Goal: Transaction & Acquisition: Purchase product/service

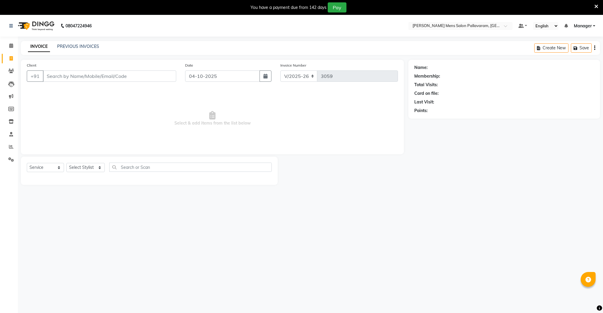
select select "8211"
select select "service"
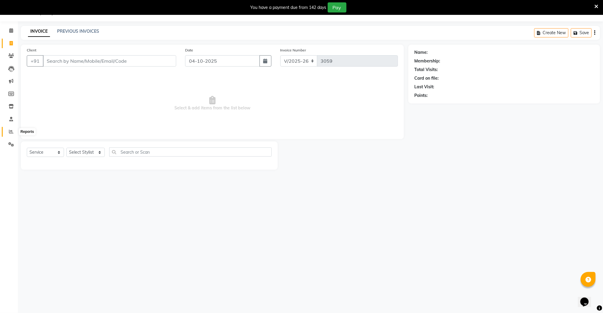
click at [12, 129] on icon at bounding box center [11, 131] width 4 height 4
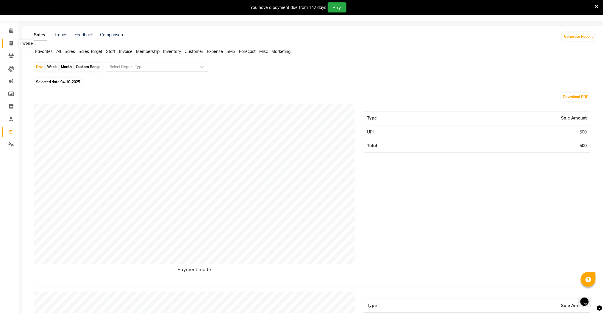
click at [12, 42] on icon at bounding box center [11, 43] width 3 height 4
select select "8211"
select select "service"
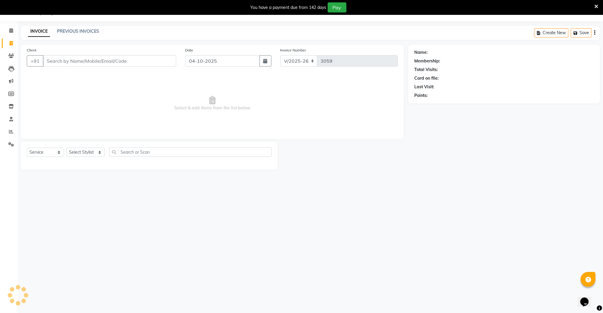
click at [65, 63] on input "Client" at bounding box center [109, 60] width 133 height 11
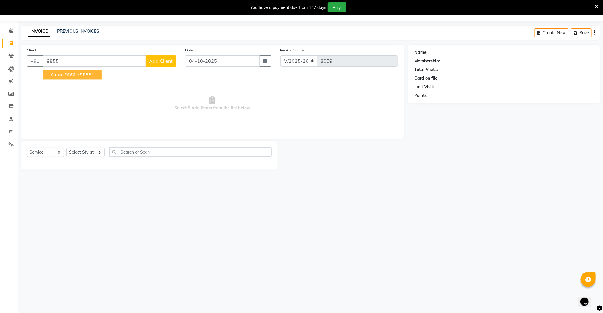
click at [81, 75] on span "9855" at bounding box center [86, 75] width 12 height 6
type input "9080798551"
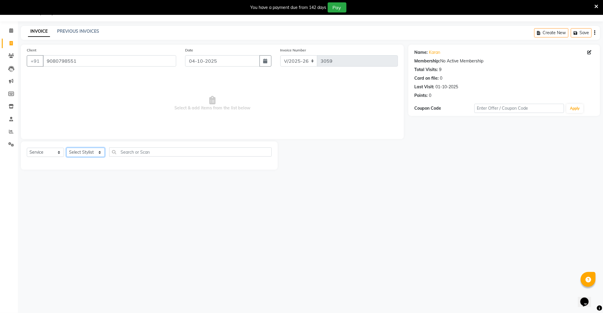
click at [80, 153] on select "Select Stylist Manager [PERSON_NAME] [PERSON_NAME] [PERSON_NAME]" at bounding box center [85, 152] width 38 height 9
select select "78843"
click at [66, 148] on select "Select Stylist Manager [PERSON_NAME] [PERSON_NAME] [PERSON_NAME]" at bounding box center [85, 152] width 38 height 9
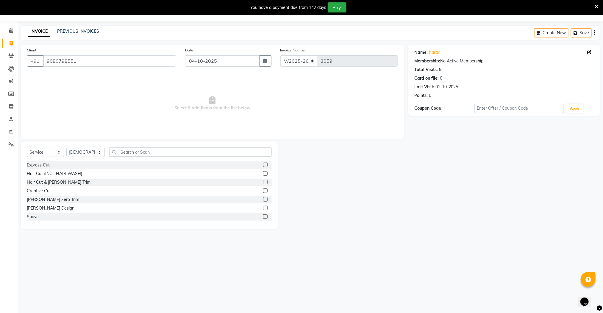
click at [263, 166] on label at bounding box center [265, 165] width 4 height 4
click at [263, 166] on input "checkbox" at bounding box center [265, 165] width 4 height 4
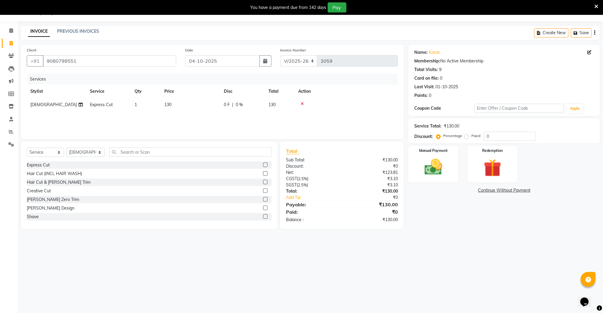
click at [263, 165] on label at bounding box center [265, 165] width 4 height 4
click at [263, 165] on input "checkbox" at bounding box center [265, 165] width 4 height 4
checkbox input "false"
click at [424, 168] on img at bounding box center [433, 167] width 30 height 21
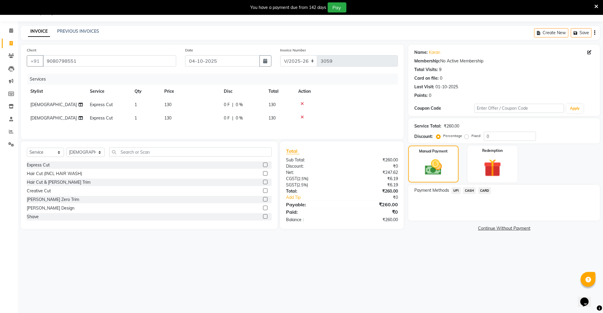
click at [467, 189] on span "CASH" at bounding box center [469, 190] width 13 height 7
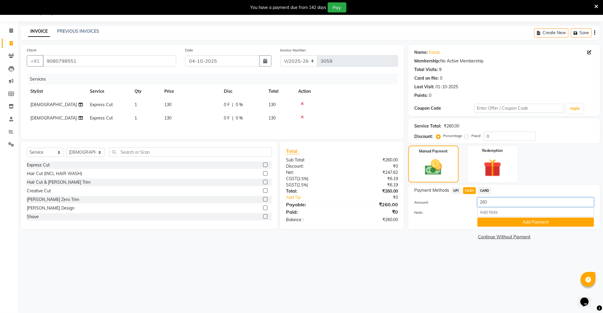
click at [468, 203] on div "Amount: 260" at bounding box center [504, 203] width 189 height 10
drag, startPoint x: 491, startPoint y: 203, endPoint x: 478, endPoint y: 203, distance: 13.1
click at [478, 203] on input "260" at bounding box center [535, 202] width 117 height 9
type input "130"
click at [495, 221] on button "Add Payment" at bounding box center [535, 222] width 117 height 9
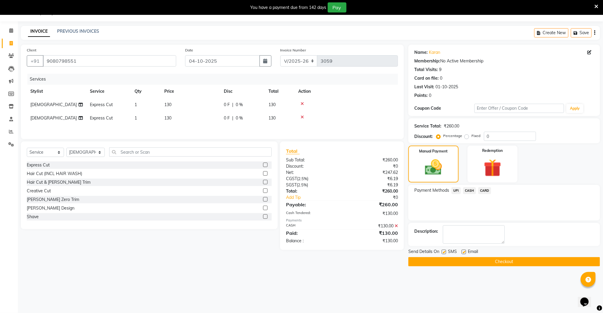
click at [455, 191] on span "UPI" at bounding box center [455, 190] width 9 height 7
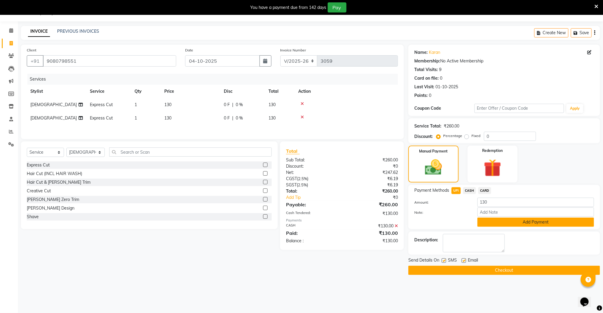
click at [485, 225] on button "Add Payment" at bounding box center [535, 222] width 117 height 9
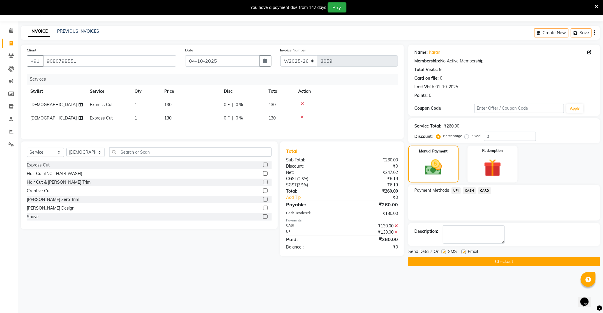
click at [482, 264] on button "Checkout" at bounding box center [504, 261] width 192 height 9
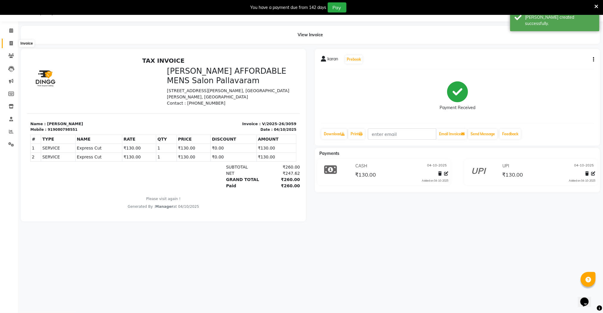
click at [9, 44] on span at bounding box center [11, 43] width 10 height 7
select select "service"
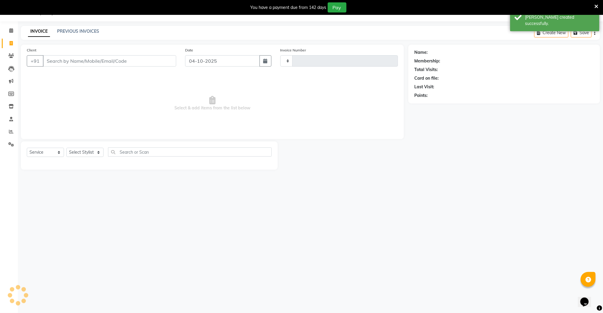
type input "3060"
select select "8211"
click at [10, 132] on icon at bounding box center [11, 131] width 4 height 4
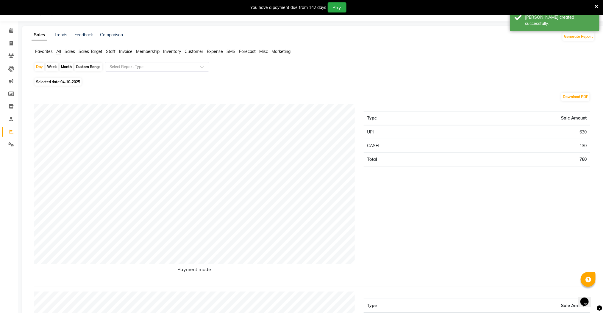
click at [10, 132] on icon at bounding box center [11, 131] width 4 height 4
click at [7, 44] on span at bounding box center [11, 43] width 10 height 7
select select "8211"
select select "service"
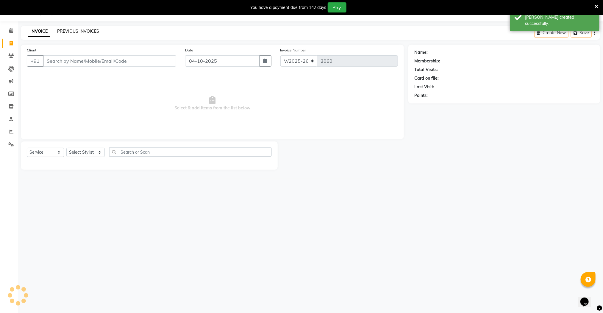
click at [73, 29] on link "PREVIOUS INVOICES" at bounding box center [78, 31] width 42 height 5
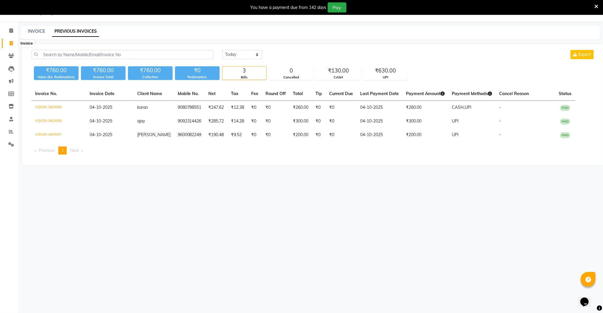
click at [11, 43] on icon at bounding box center [11, 43] width 3 height 4
select select "service"
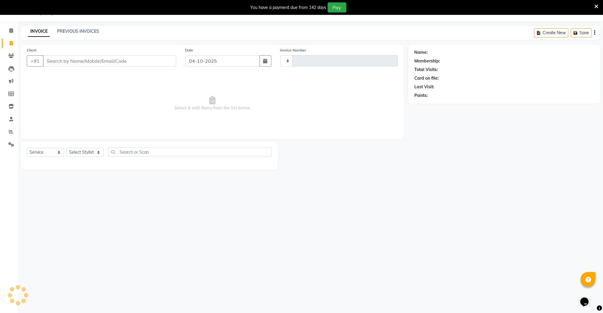
type input "3060"
select select "8211"
click at [75, 64] on input "Client" at bounding box center [109, 60] width 133 height 11
drag, startPoint x: 73, startPoint y: 61, endPoint x: 158, endPoint y: 81, distance: 88.2
click at [73, 61] on input "Client" at bounding box center [109, 60] width 133 height 11
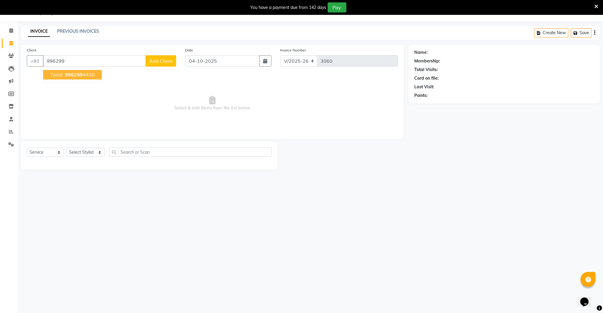
click at [68, 77] on span "996299" at bounding box center [74, 75] width 18 height 6
type input "9962994430"
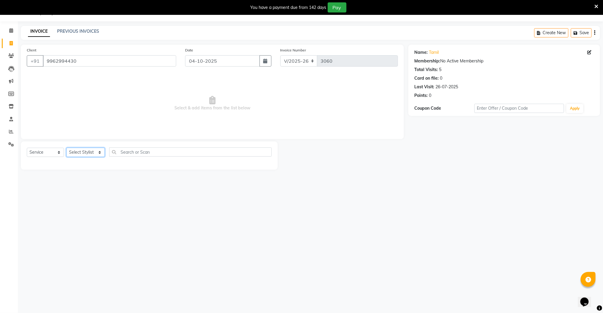
click at [84, 153] on select "Select Stylist Manager [PERSON_NAME] [PERSON_NAME] [PERSON_NAME]" at bounding box center [85, 152] width 38 height 9
select select "78843"
click at [66, 148] on select "Select Stylist Manager [PERSON_NAME] [PERSON_NAME] [PERSON_NAME]" at bounding box center [85, 152] width 38 height 9
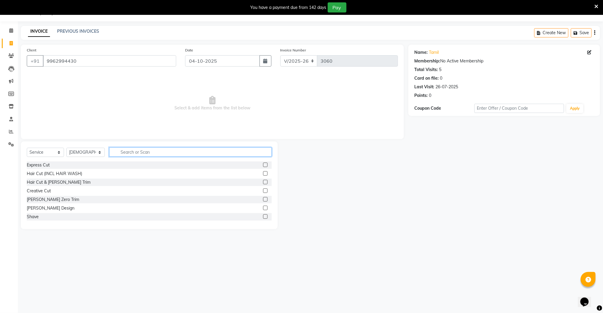
click at [169, 151] on input "text" at bounding box center [190, 152] width 163 height 9
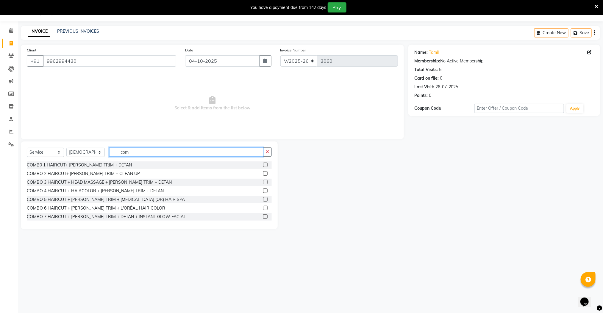
type input "com"
click at [263, 163] on label at bounding box center [265, 165] width 4 height 4
click at [263, 163] on input "checkbox" at bounding box center [265, 165] width 4 height 4
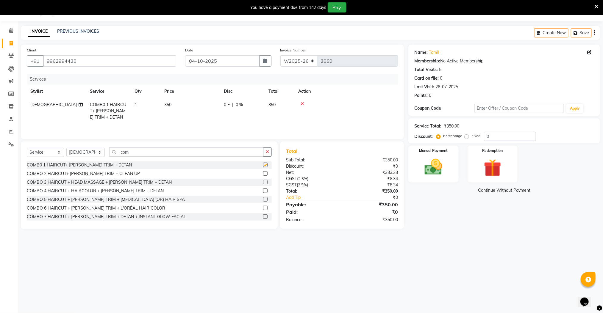
checkbox input "false"
click at [263, 184] on label at bounding box center [265, 182] width 4 height 4
click at [263, 184] on input "checkbox" at bounding box center [265, 183] width 4 height 4
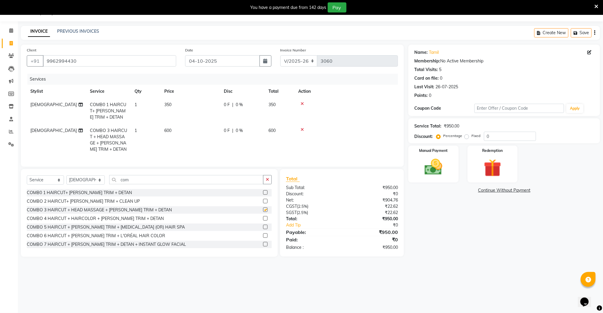
checkbox input "false"
click at [432, 171] on img at bounding box center [433, 167] width 30 height 21
click at [457, 191] on span "UPI" at bounding box center [455, 190] width 9 height 7
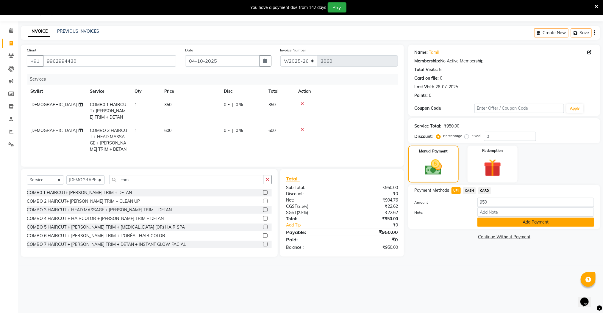
click at [498, 222] on button "Add Payment" at bounding box center [535, 222] width 117 height 9
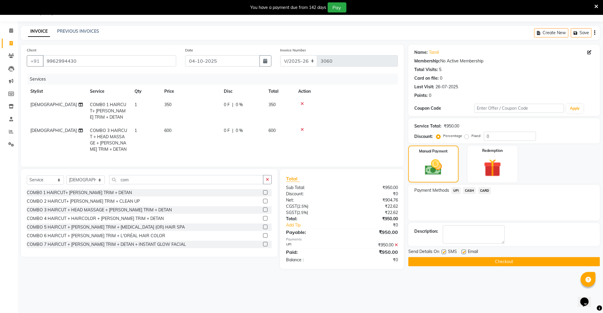
click at [499, 260] on button "Checkout" at bounding box center [504, 261] width 192 height 9
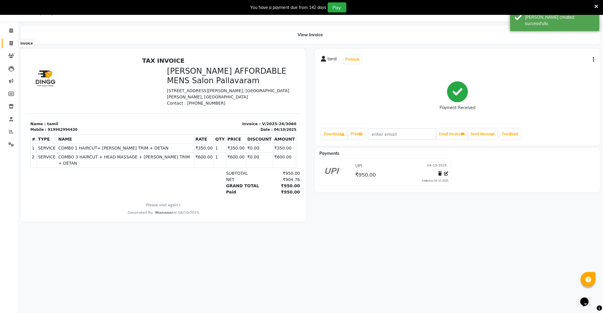
click at [8, 42] on span at bounding box center [11, 43] width 10 height 7
select select "service"
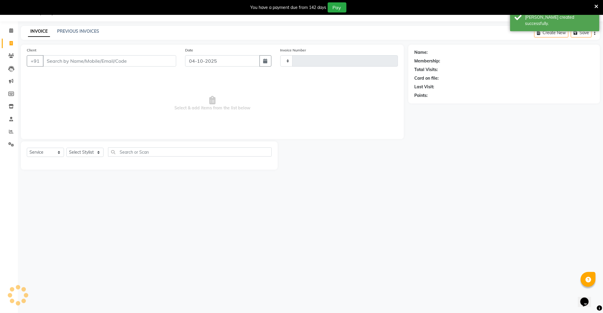
type input "3061"
select select "8211"
click at [11, 130] on icon at bounding box center [11, 131] width 4 height 4
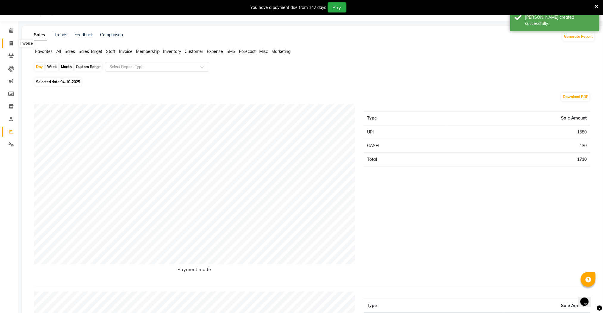
click at [11, 41] on icon at bounding box center [11, 43] width 3 height 4
select select "8211"
select select "service"
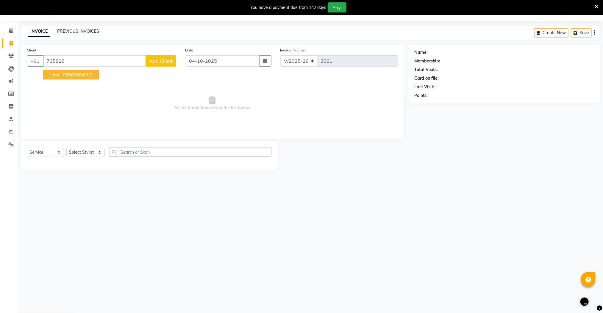
click at [79, 73] on ngb-highlight "735826 5613" at bounding box center [76, 75] width 31 height 6
type input "7358265613"
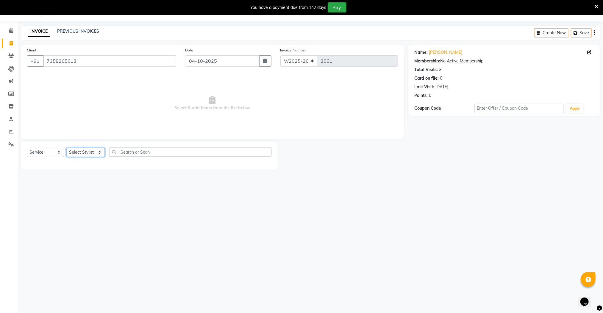
drag, startPoint x: 83, startPoint y: 150, endPoint x: 84, endPoint y: 155, distance: 5.2
click at [83, 150] on select "Select Stylist Manager [PERSON_NAME] [PERSON_NAME] [PERSON_NAME]" at bounding box center [85, 152] width 38 height 9
select select "89182"
click at [66, 148] on select "Select Stylist Manager [PERSON_NAME] [PERSON_NAME] [PERSON_NAME]" at bounding box center [85, 152] width 38 height 9
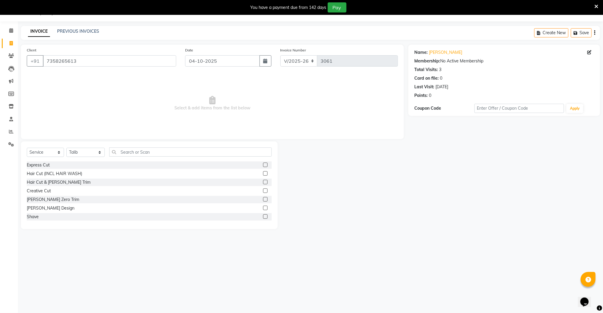
click at [263, 180] on label at bounding box center [265, 182] width 4 height 4
click at [263, 181] on input "checkbox" at bounding box center [265, 183] width 4 height 4
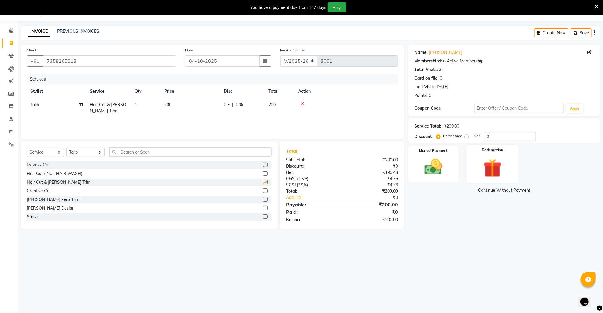
checkbox input "false"
click at [430, 167] on img at bounding box center [433, 167] width 30 height 21
click at [456, 191] on span "UPI" at bounding box center [455, 190] width 9 height 7
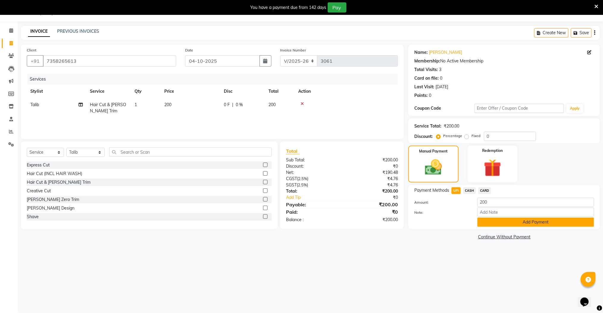
click at [494, 222] on button "Add Payment" at bounding box center [535, 222] width 117 height 9
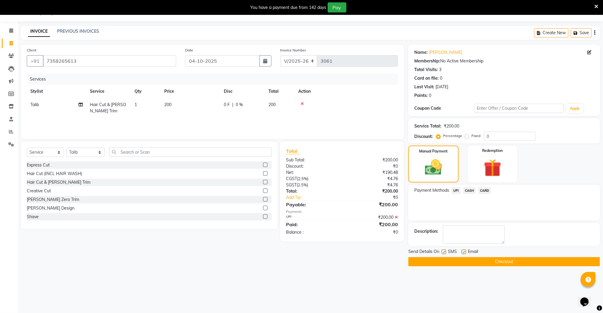
click at [486, 263] on button "Checkout" at bounding box center [504, 261] width 192 height 9
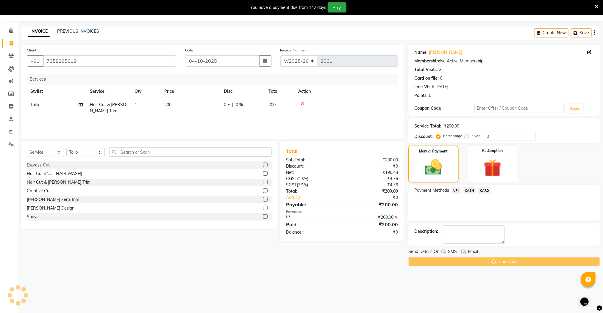
click at [486, 263] on div "Checkout" at bounding box center [504, 261] width 192 height 9
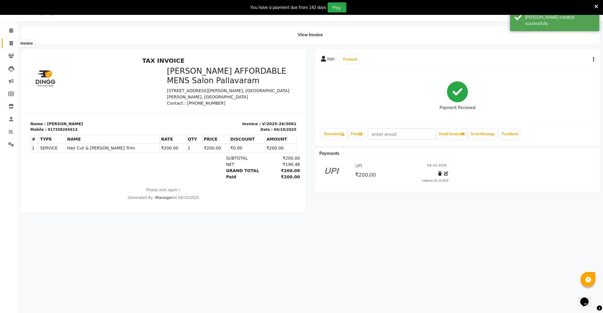
click at [10, 43] on icon at bounding box center [11, 43] width 3 height 4
select select "service"
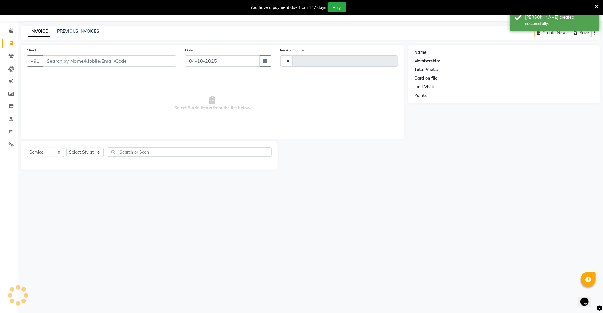
type input "3062"
select select "8211"
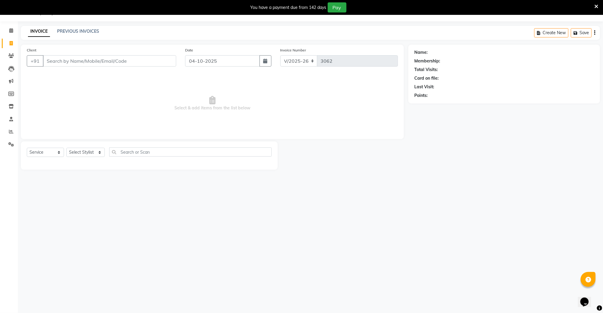
drag, startPoint x: 84, startPoint y: 60, endPoint x: 104, endPoint y: 68, distance: 21.2
click at [84, 60] on input "Client" at bounding box center [109, 60] width 133 height 11
click at [72, 75] on span "9840963" at bounding box center [78, 75] width 21 height 6
type input "9840963412"
click at [88, 154] on select "Select Stylist Manager [PERSON_NAME] [PERSON_NAME] [PERSON_NAME]" at bounding box center [85, 152] width 38 height 9
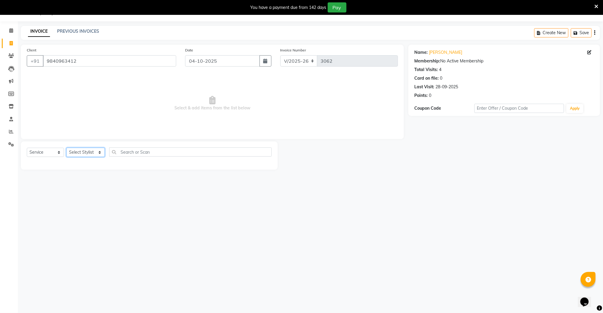
select select "89182"
click at [66, 148] on select "Select Stylist Manager [PERSON_NAME] [PERSON_NAME] [PERSON_NAME]" at bounding box center [85, 152] width 38 height 9
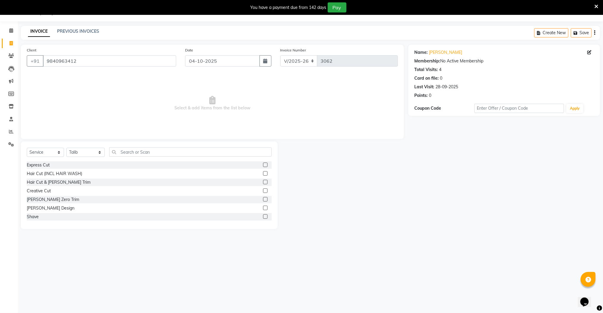
click at [263, 182] on label at bounding box center [265, 182] width 4 height 4
click at [263, 182] on input "checkbox" at bounding box center [265, 183] width 4 height 4
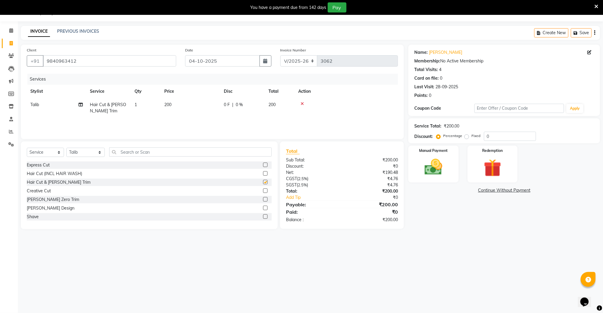
checkbox input "false"
click at [164, 153] on input "text" at bounding box center [190, 152] width 163 height 9
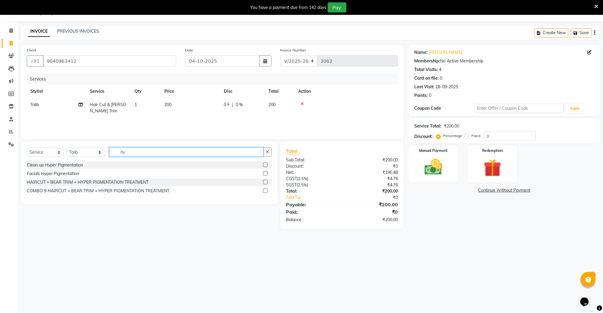
type input "hy"
click at [264, 164] on label at bounding box center [265, 165] width 4 height 4
click at [264, 164] on input "checkbox" at bounding box center [265, 165] width 4 height 4
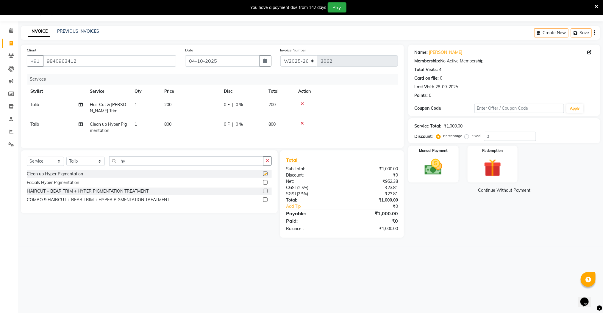
checkbox input "false"
click at [173, 166] on input "hy" at bounding box center [186, 160] width 154 height 9
type input "h"
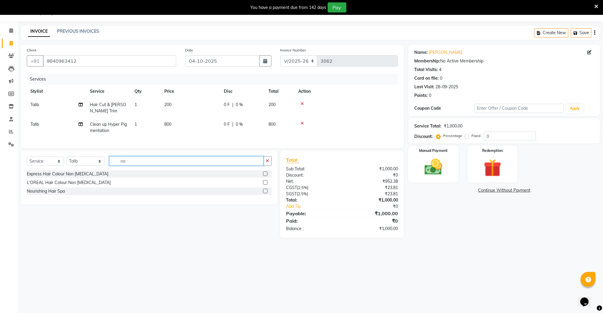
type input "no"
click at [265, 185] on label at bounding box center [265, 182] width 4 height 4
click at [265, 185] on input "checkbox" at bounding box center [265, 183] width 4 height 4
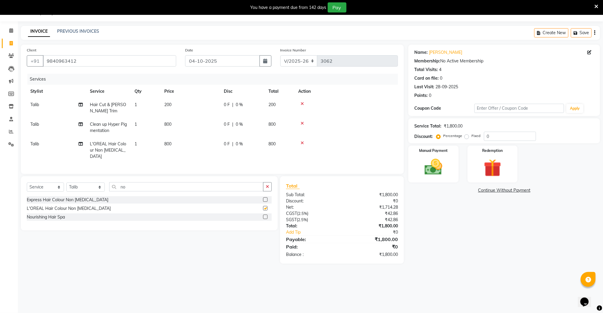
checkbox input "false"
click at [431, 166] on img at bounding box center [433, 167] width 30 height 21
click at [455, 189] on span "UPI" at bounding box center [455, 190] width 9 height 7
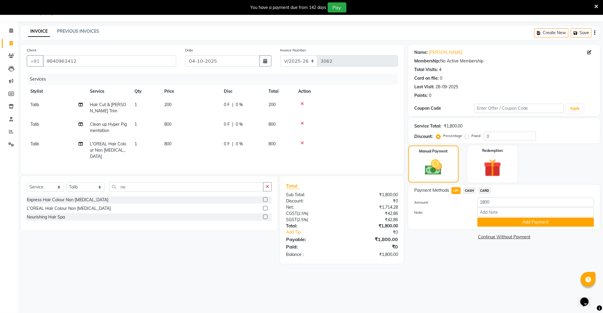
click at [470, 190] on span "CASH" at bounding box center [469, 190] width 13 height 7
click at [503, 223] on button "Add Payment" at bounding box center [535, 222] width 117 height 9
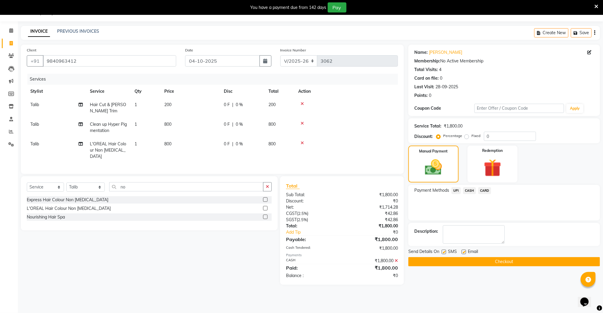
click at [497, 261] on button "Checkout" at bounding box center [504, 261] width 192 height 9
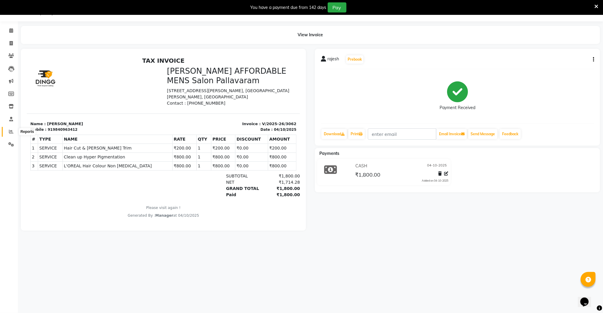
click at [13, 129] on span at bounding box center [11, 131] width 10 height 7
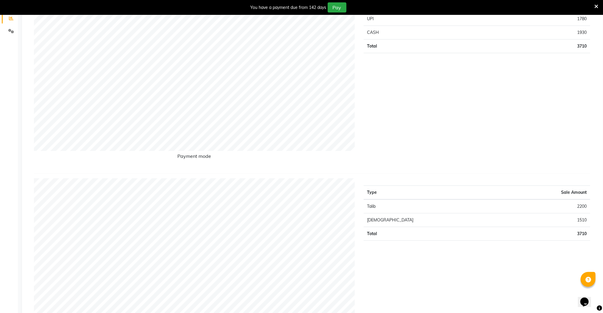
scroll to position [139, 0]
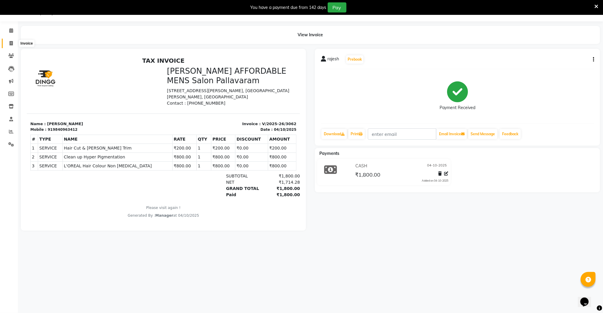
click at [11, 41] on icon at bounding box center [11, 43] width 3 height 4
select select "service"
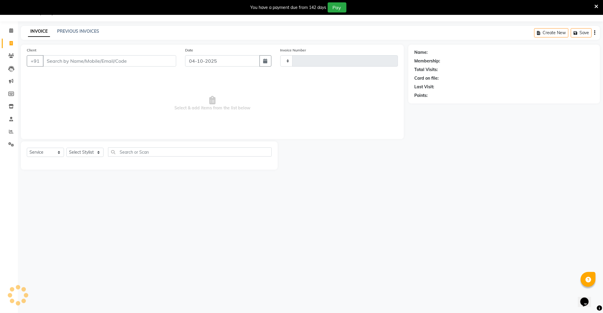
type input "3063"
select select "8211"
click at [12, 132] on icon at bounding box center [11, 131] width 4 height 4
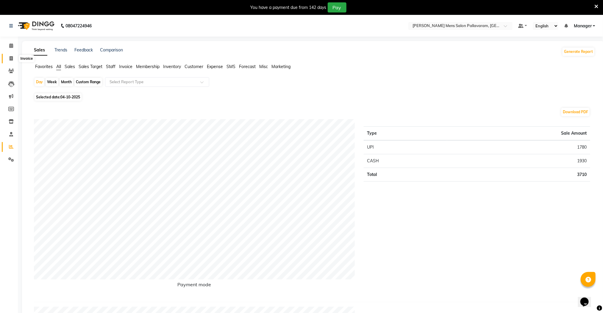
click at [12, 57] on icon at bounding box center [11, 58] width 3 height 4
select select "service"
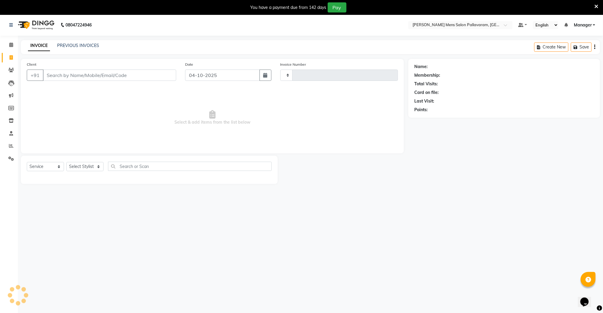
type input "3063"
select select "8211"
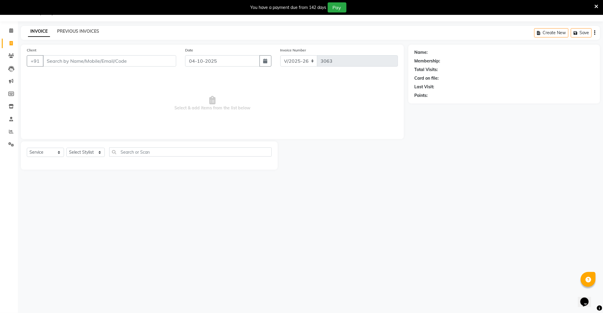
click at [81, 30] on link "PREVIOUS INVOICES" at bounding box center [78, 31] width 42 height 5
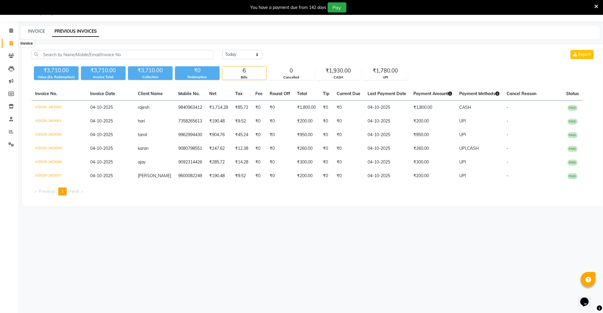
click at [11, 42] on icon at bounding box center [11, 43] width 3 height 4
select select "service"
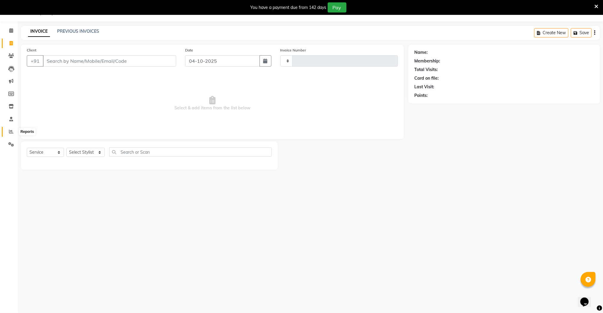
click at [10, 131] on icon at bounding box center [11, 131] width 4 height 4
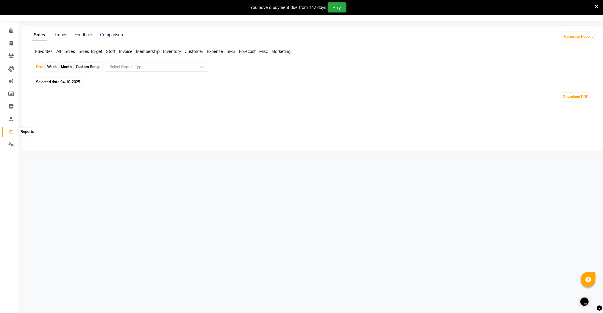
click at [12, 131] on icon at bounding box center [11, 131] width 4 height 4
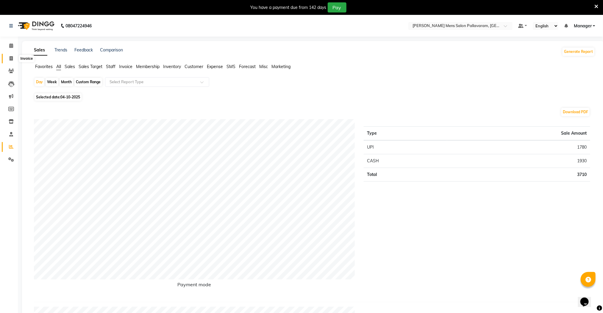
click at [13, 58] on span at bounding box center [11, 58] width 10 height 7
select select "service"
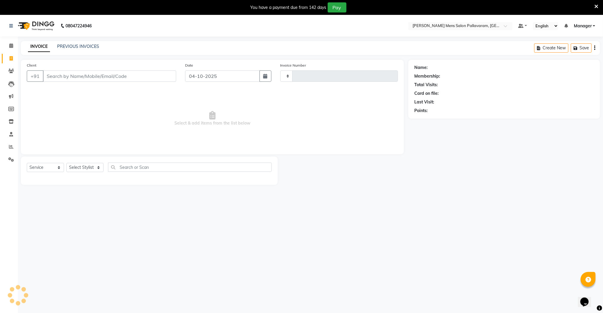
type input "3063"
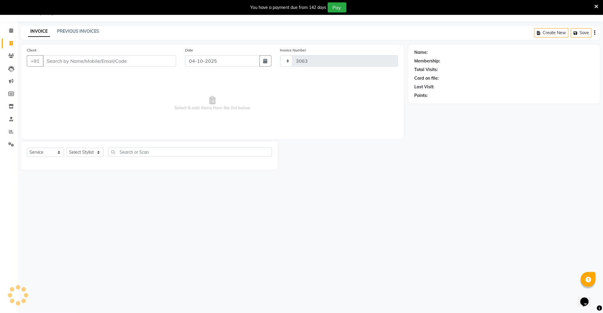
select select "8211"
click at [10, 130] on icon at bounding box center [11, 131] width 4 height 4
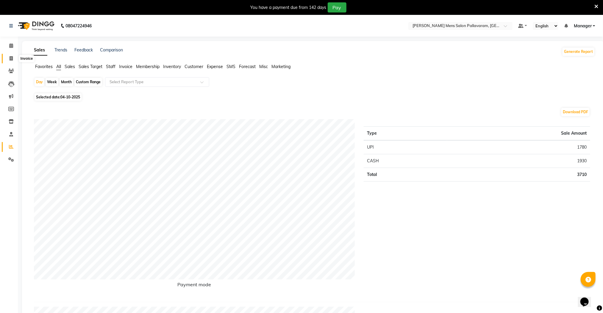
click at [12, 58] on icon at bounding box center [11, 58] width 3 height 4
select select "service"
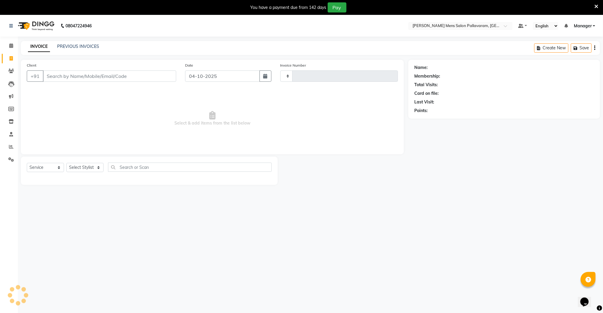
type input "3063"
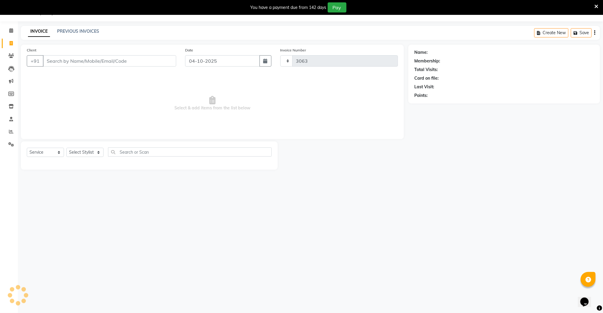
select select "8211"
drag, startPoint x: 61, startPoint y: 63, endPoint x: 101, endPoint y: 69, distance: 40.3
click at [61, 63] on input "Client" at bounding box center [109, 60] width 133 height 11
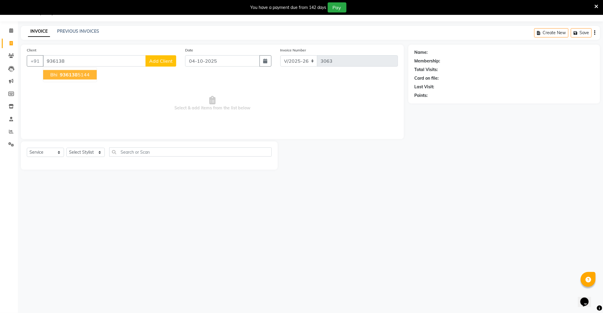
click at [77, 74] on ngb-highlight "936138 5144" at bounding box center [74, 75] width 31 height 6
type input "9361385144"
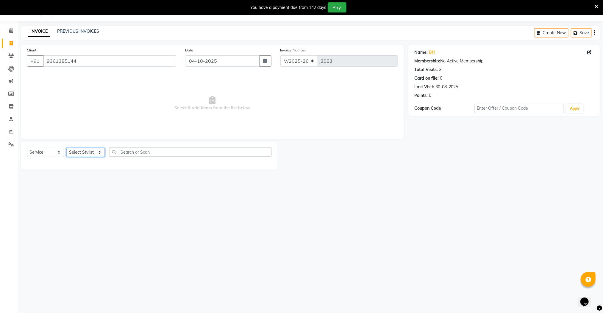
click at [87, 151] on select "Select Stylist Manager [PERSON_NAME] [PERSON_NAME] [PERSON_NAME]" at bounding box center [85, 152] width 38 height 9
select select "78843"
click at [66, 148] on select "Select Stylist Manager [PERSON_NAME] [PERSON_NAME] [PERSON_NAME]" at bounding box center [85, 152] width 38 height 9
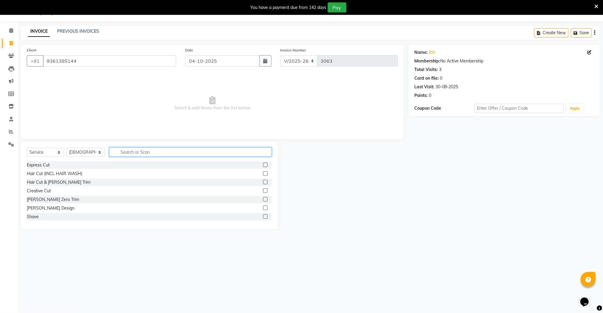
click at [135, 151] on input "text" at bounding box center [190, 152] width 163 height 9
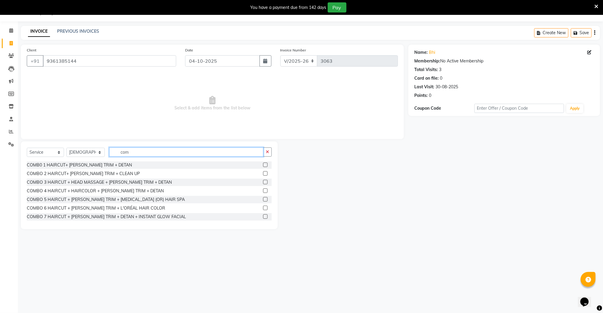
type input "com"
click at [263, 174] on label at bounding box center [265, 173] width 4 height 4
click at [263, 174] on input "checkbox" at bounding box center [265, 174] width 4 height 4
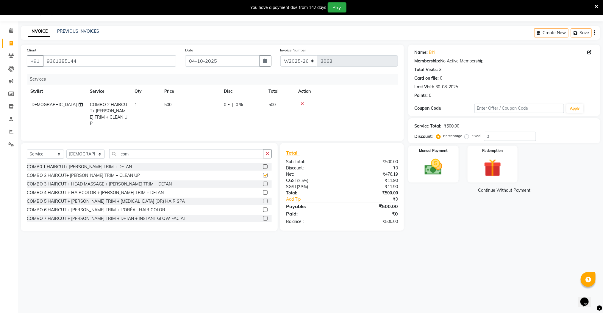
checkbox input "false"
click at [79, 154] on select "Select Stylist Manager [PERSON_NAME] [PERSON_NAME] [PERSON_NAME]" at bounding box center [85, 154] width 38 height 9
click at [132, 153] on input "com" at bounding box center [186, 153] width 154 height 9
type input "c"
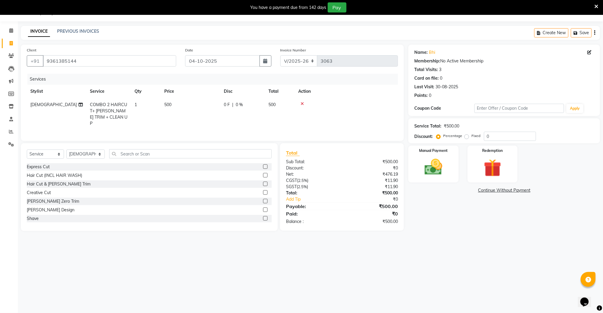
click at [263, 209] on label at bounding box center [265, 210] width 4 height 4
click at [263, 209] on input "checkbox" at bounding box center [265, 210] width 4 height 4
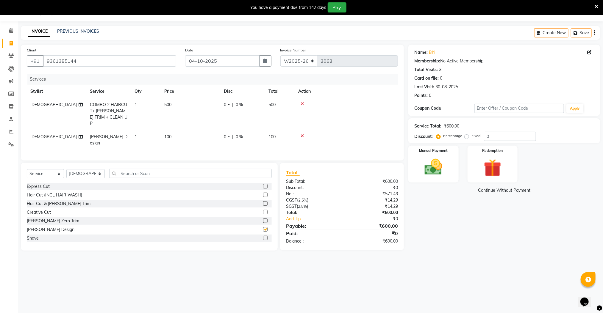
checkbox input "false"
click at [445, 171] on img at bounding box center [433, 167] width 30 height 21
click at [456, 192] on span "UPI" at bounding box center [455, 190] width 9 height 7
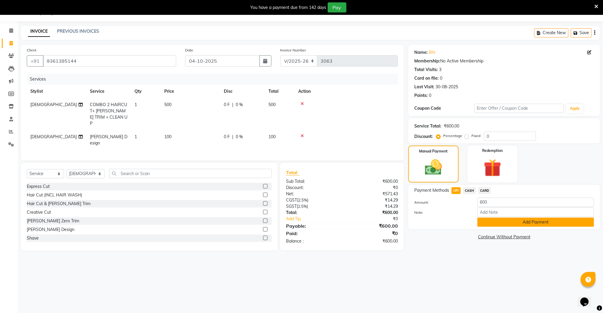
click at [484, 218] on button "Add Payment" at bounding box center [535, 222] width 117 height 9
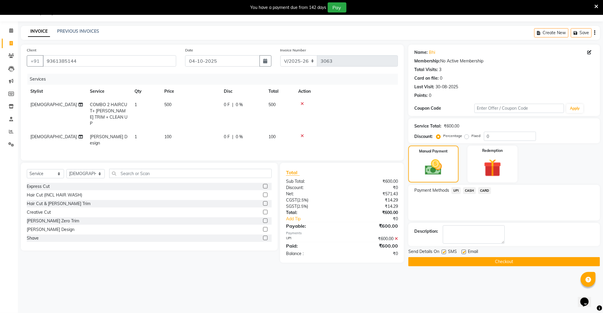
click at [491, 262] on button "Checkout" at bounding box center [504, 261] width 192 height 9
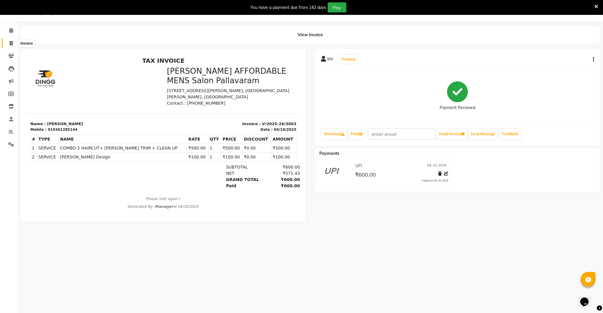
click at [12, 45] on icon at bounding box center [11, 43] width 3 height 4
select select "8211"
select select "service"
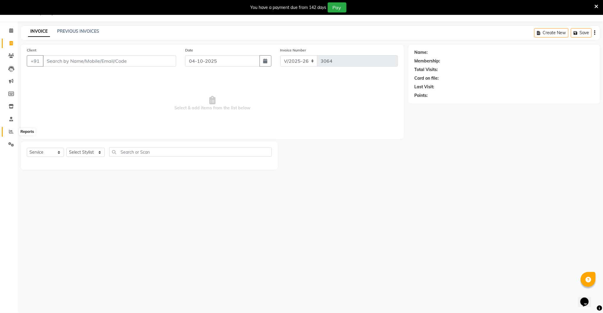
click at [9, 130] on icon at bounding box center [11, 131] width 4 height 4
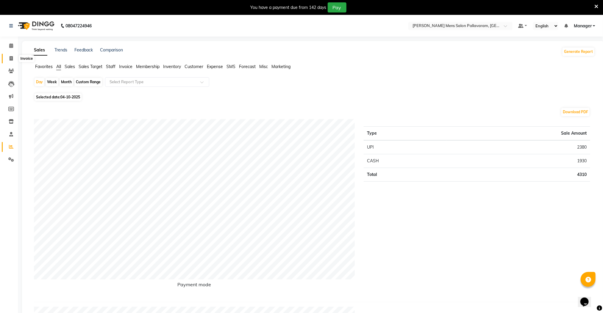
click at [12, 58] on icon at bounding box center [11, 58] width 3 height 4
select select "service"
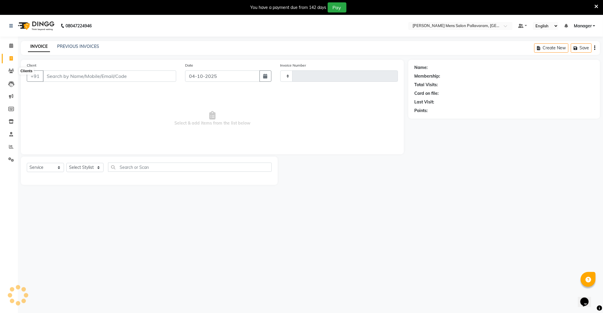
type input "3064"
select select "8211"
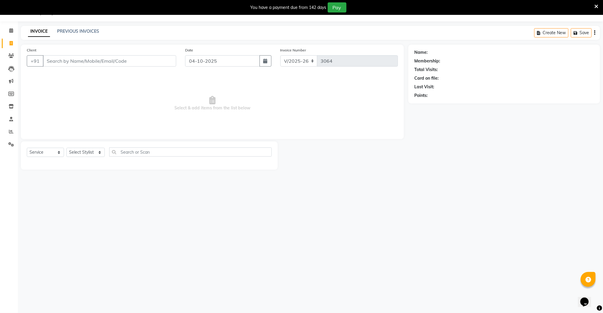
drag, startPoint x: 325, startPoint y: 242, endPoint x: 326, endPoint y: 234, distance: 8.1
click at [326, 241] on div "08047224946 Select Location × [PERSON_NAME] Mens Salon Pallavaram, Pallavaram D…" at bounding box center [301, 156] width 603 height 313
click at [11, 131] on icon at bounding box center [11, 131] width 4 height 4
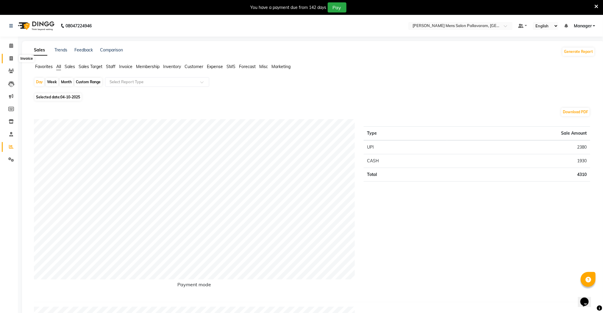
click at [10, 58] on icon at bounding box center [11, 58] width 3 height 4
select select "service"
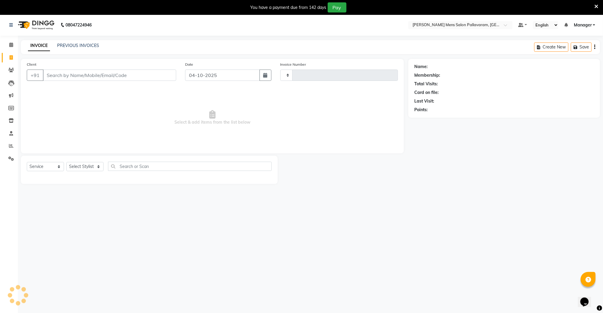
type input "3064"
select select "8211"
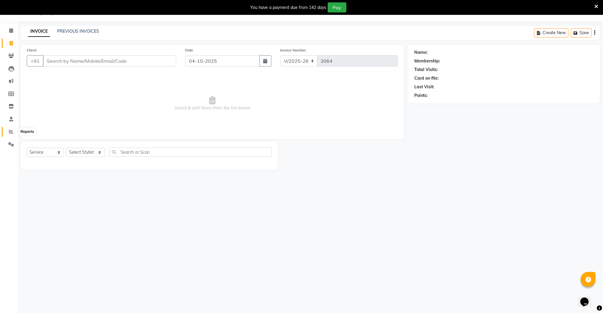
click at [9, 131] on icon at bounding box center [11, 131] width 4 height 4
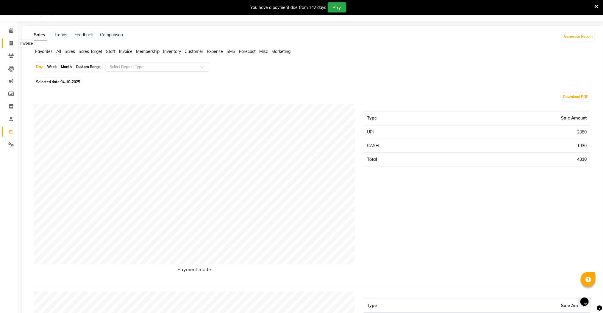
click at [11, 43] on icon at bounding box center [11, 43] width 3 height 4
select select "service"
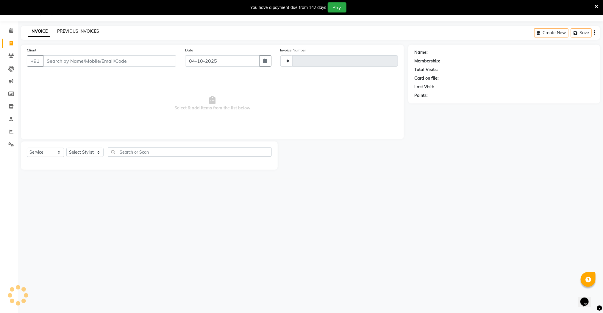
type input "3064"
select select "8211"
click at [73, 30] on link "PREVIOUS INVOICES" at bounding box center [78, 31] width 42 height 5
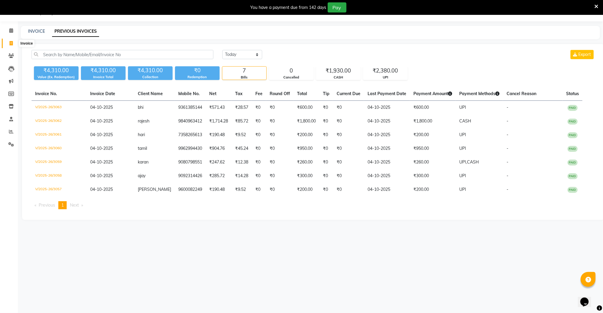
click at [13, 43] on span at bounding box center [11, 43] width 10 height 7
select select "service"
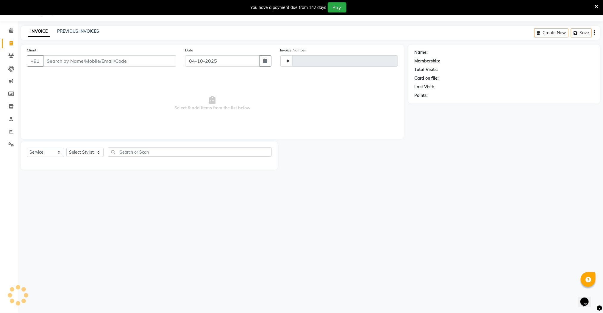
type input "3064"
select select "8211"
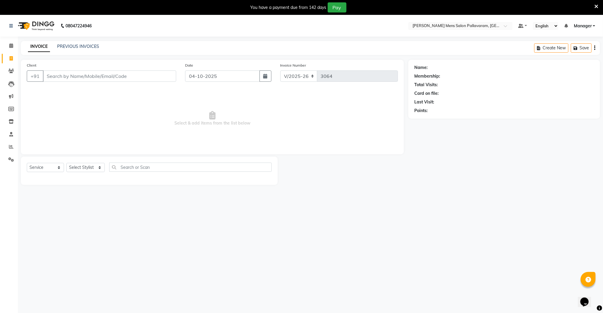
click at [59, 78] on input "Client" at bounding box center [109, 75] width 133 height 11
click at [75, 91] on span "739585" at bounding box center [75, 90] width 18 height 6
type input "7395858300"
click at [82, 169] on select "Select Stylist Manager [PERSON_NAME] [PERSON_NAME] [PERSON_NAME]" at bounding box center [85, 167] width 38 height 9
select select "89182"
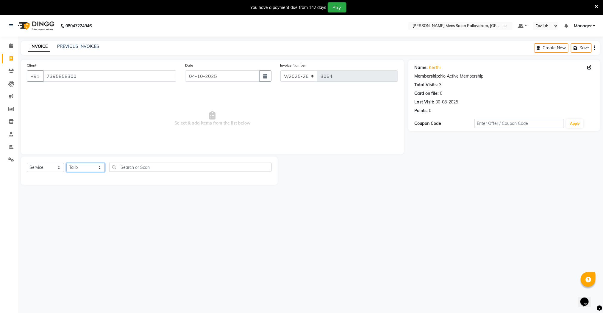
click at [66, 163] on select "Select Stylist Manager [PERSON_NAME] [PERSON_NAME] [PERSON_NAME]" at bounding box center [85, 167] width 38 height 9
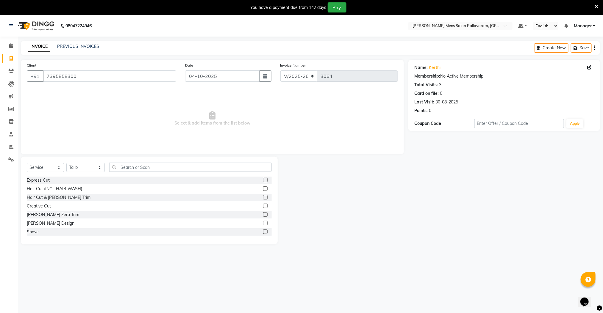
click at [263, 189] on label at bounding box center [265, 188] width 4 height 4
click at [263, 189] on input "checkbox" at bounding box center [265, 189] width 4 height 4
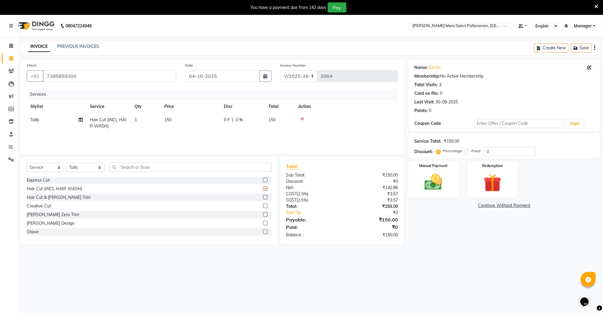
checkbox input "false"
click at [263, 222] on label at bounding box center [265, 223] width 4 height 4
click at [263, 222] on input "checkbox" at bounding box center [265, 224] width 4 height 4
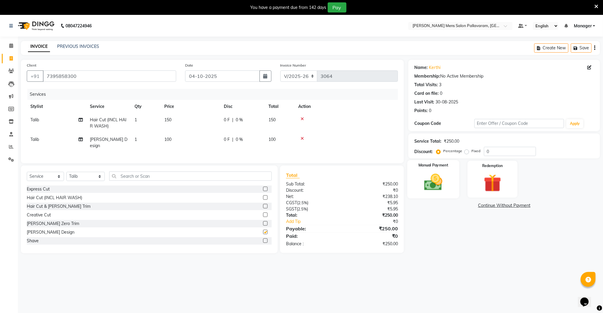
checkbox input "false"
click at [417, 184] on div "Manual Payment" at bounding box center [433, 179] width 52 height 38
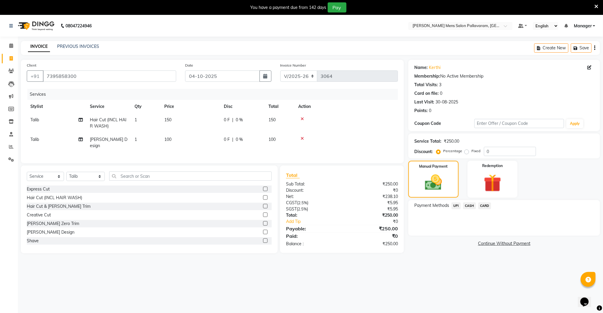
click at [456, 206] on span "UPI" at bounding box center [455, 206] width 9 height 7
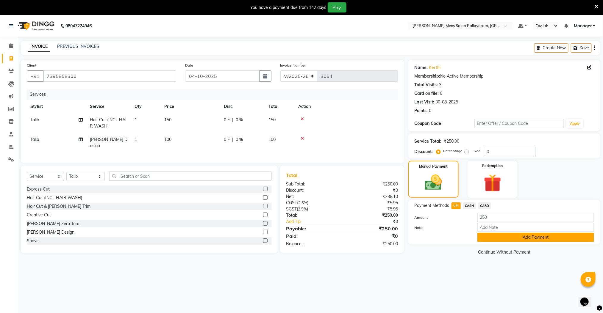
click at [531, 239] on button "Add Payment" at bounding box center [535, 237] width 117 height 9
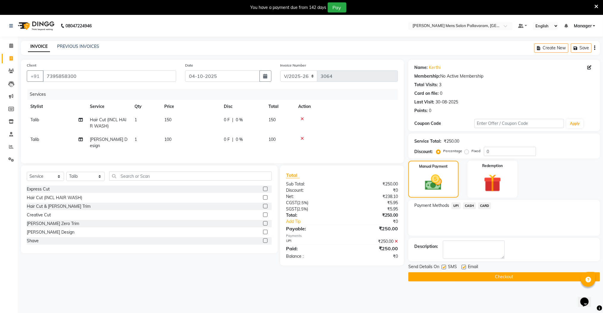
click at [505, 278] on button "Checkout" at bounding box center [504, 276] width 192 height 9
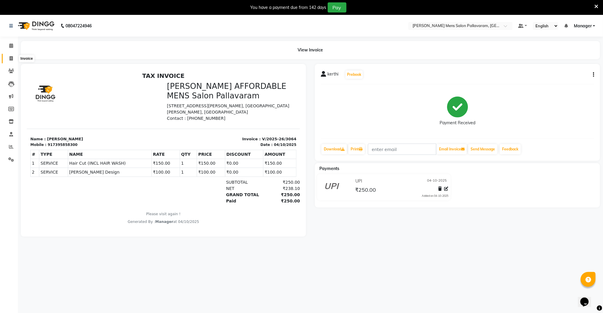
click at [11, 57] on icon at bounding box center [11, 58] width 3 height 4
select select "8211"
select select "service"
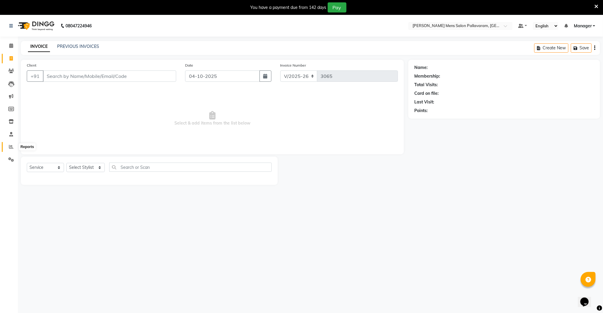
click at [12, 147] on icon at bounding box center [11, 147] width 4 height 4
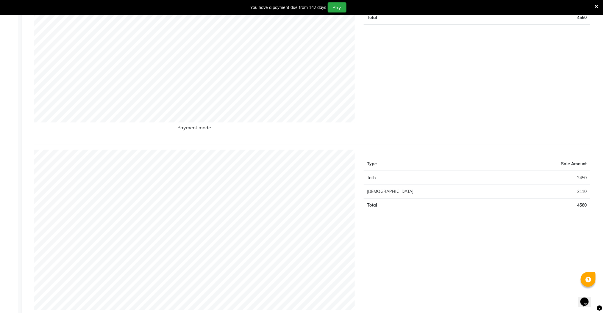
scroll to position [162, 0]
select select "service"
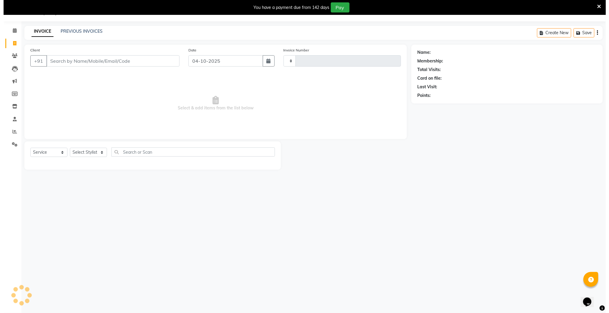
scroll to position [15, 0]
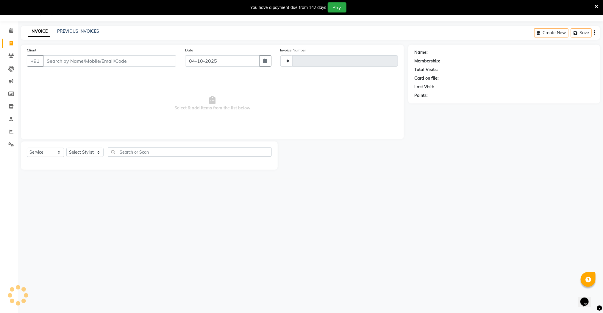
type input "3065"
select select "8211"
click at [11, 44] on icon at bounding box center [11, 43] width 3 height 4
select select "8211"
select select "service"
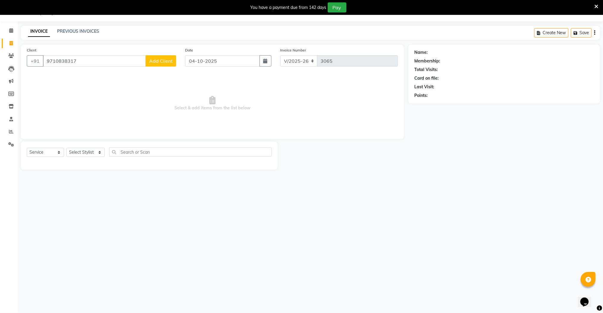
type input "9710838317"
click at [159, 62] on span "Add Client" at bounding box center [160, 61] width 23 height 6
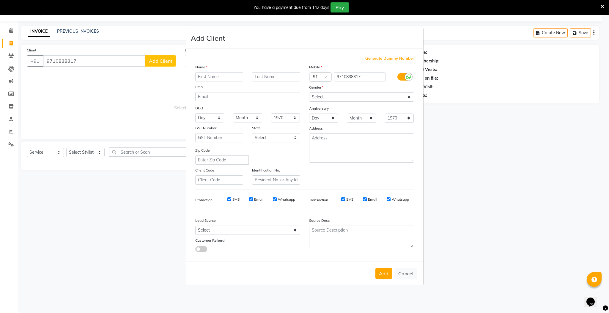
click at [219, 79] on input "text" at bounding box center [219, 76] width 48 height 9
type input "stalin"
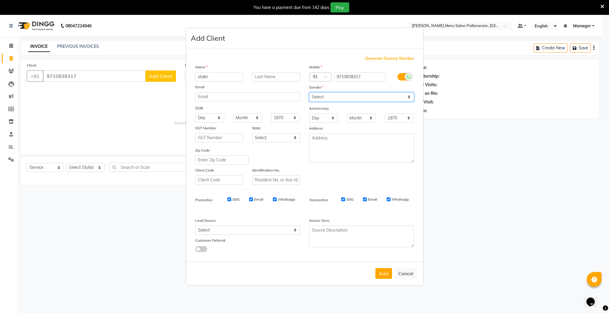
click at [349, 96] on select "Select [DEMOGRAPHIC_DATA] [DEMOGRAPHIC_DATA] Other Prefer Not To Say" at bounding box center [361, 96] width 105 height 9
select select "[DEMOGRAPHIC_DATA]"
click at [309, 93] on select "Select [DEMOGRAPHIC_DATA] [DEMOGRAPHIC_DATA] Other Prefer Not To Say" at bounding box center [361, 96] width 105 height 9
click at [381, 272] on button "Add" at bounding box center [384, 273] width 17 height 11
select select
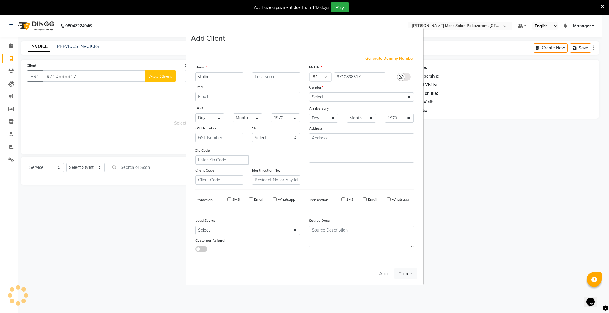
select select
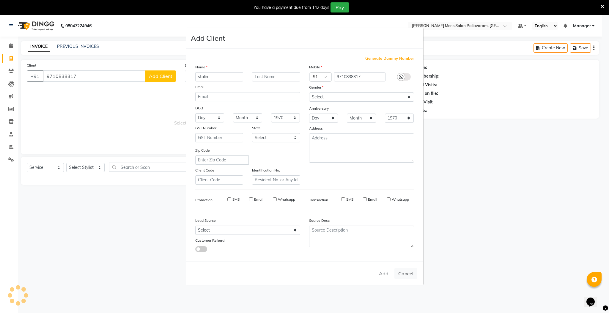
select select
checkbox input "false"
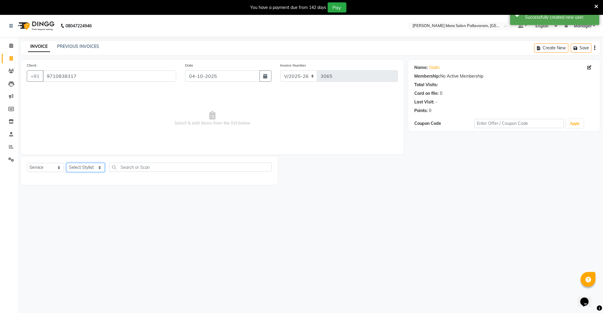
click at [90, 168] on select "Select Stylist Manager [PERSON_NAME] [PERSON_NAME] [PERSON_NAME]" at bounding box center [85, 167] width 38 height 9
select select "78867"
click at [66, 163] on select "Select Stylist Manager [PERSON_NAME] [PERSON_NAME] [PERSON_NAME]" at bounding box center [85, 167] width 38 height 9
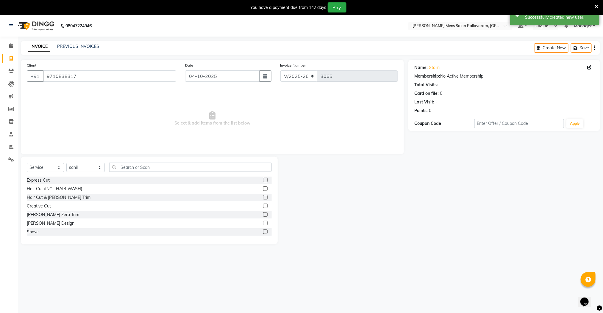
click at [263, 198] on label at bounding box center [265, 197] width 4 height 4
click at [263, 198] on input "checkbox" at bounding box center [265, 198] width 4 height 4
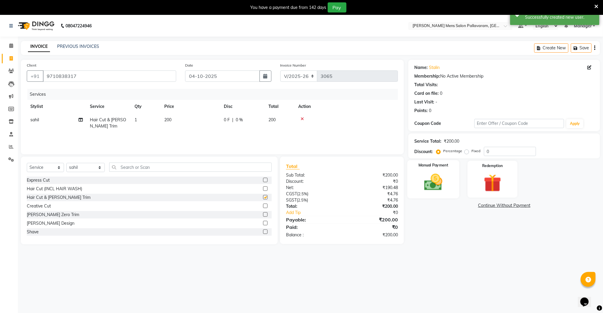
checkbox input "false"
click at [438, 189] on img at bounding box center [433, 182] width 30 height 21
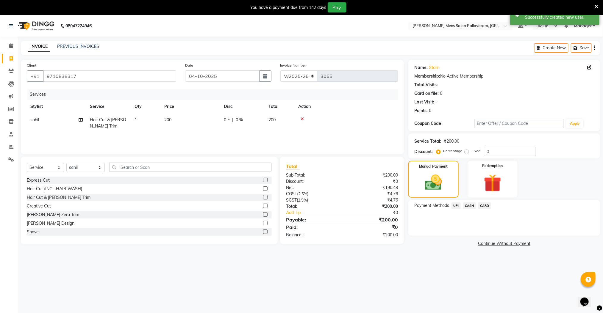
click at [466, 204] on span "CASH" at bounding box center [469, 206] width 13 height 7
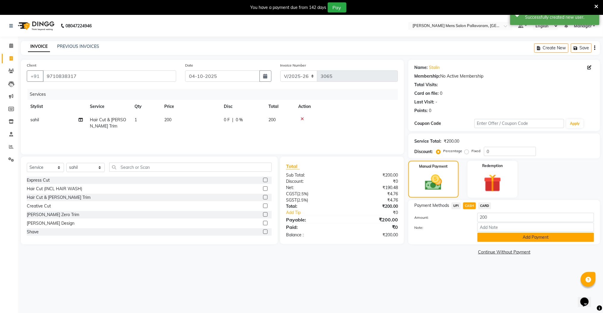
click at [490, 236] on button "Add Payment" at bounding box center [535, 237] width 117 height 9
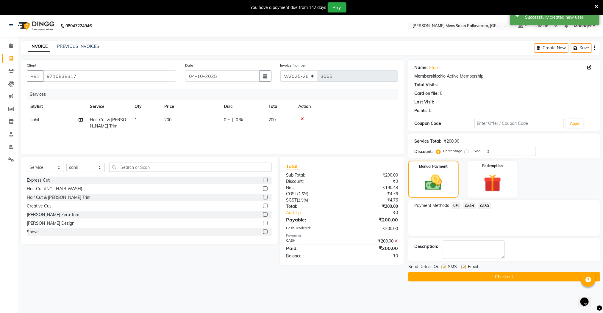
click at [488, 278] on button "Checkout" at bounding box center [504, 276] width 192 height 9
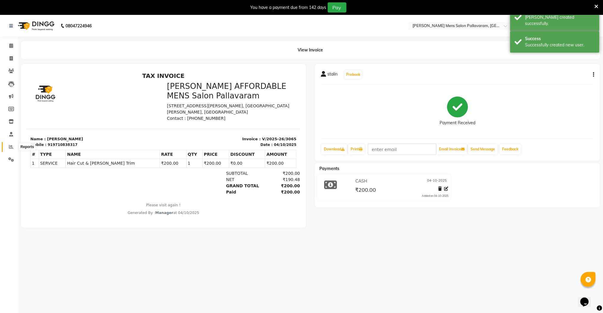
click at [12, 145] on icon at bounding box center [11, 147] width 4 height 4
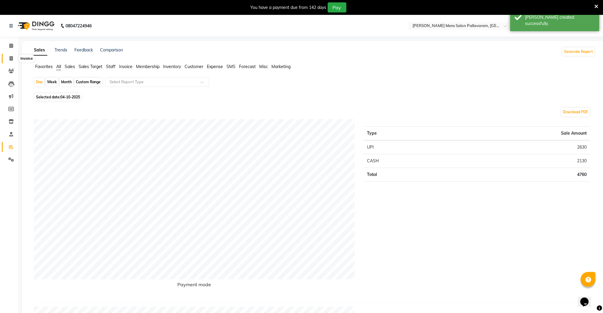
click at [7, 58] on span at bounding box center [11, 58] width 10 height 7
select select "service"
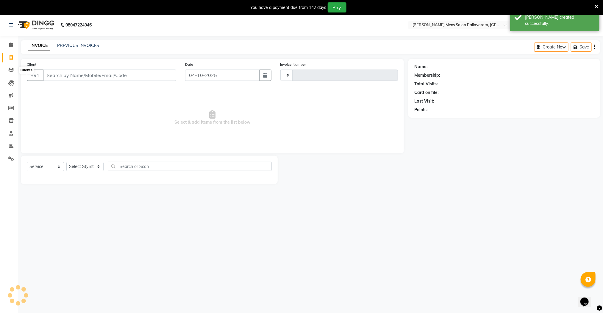
scroll to position [15, 0]
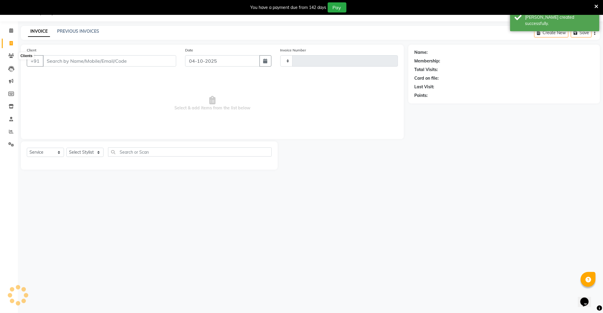
type input "3066"
select select "8211"
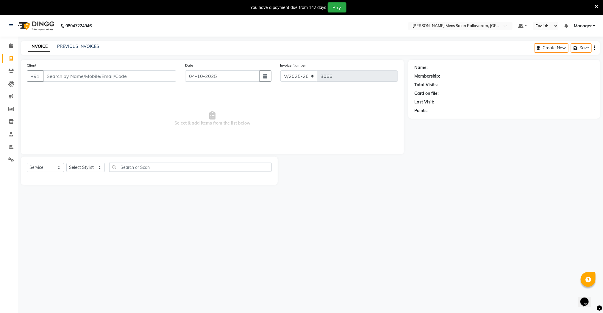
scroll to position [0, 0]
